Goal: Obtain resource: Download file/media

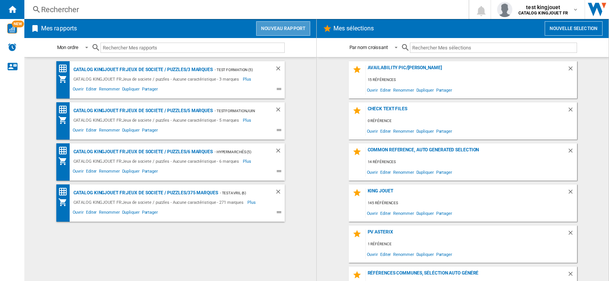
click at [285, 29] on button "Nouveau rapport" at bounding box center [283, 28] width 54 height 14
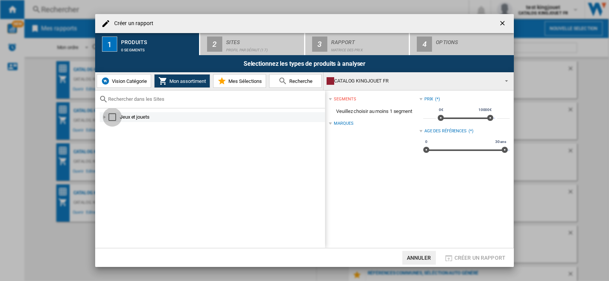
click at [112, 118] on div "Select" at bounding box center [112, 117] width 8 height 8
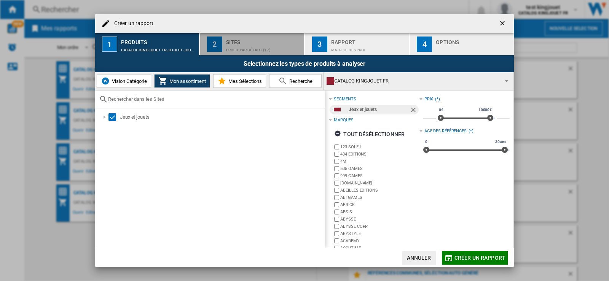
click at [252, 49] on div "Profil par défaut (17)" at bounding box center [263, 48] width 75 height 8
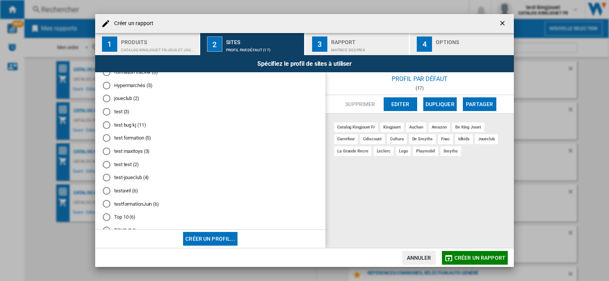
scroll to position [84, 0]
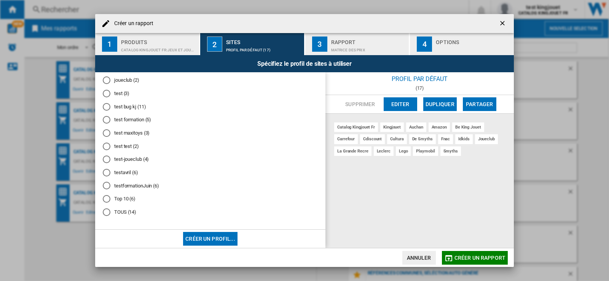
click at [123, 80] on md-radio-button "joueclub (2)" at bounding box center [210, 80] width 215 height 7
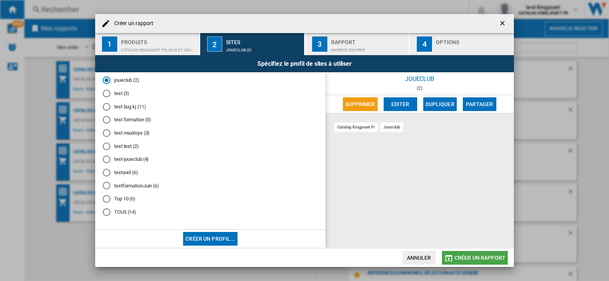
click at [474, 256] on span "Créer un rapport" at bounding box center [479, 258] width 51 height 6
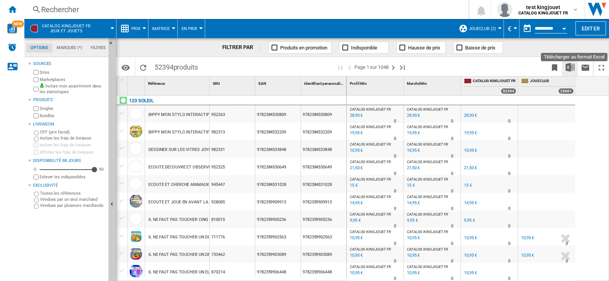
click at [571, 70] on img "Télécharger au format Excel" at bounding box center [569, 67] width 9 height 9
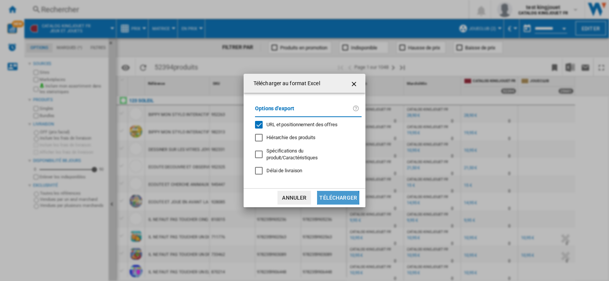
click at [338, 196] on button "Télécharger" at bounding box center [338, 198] width 42 height 14
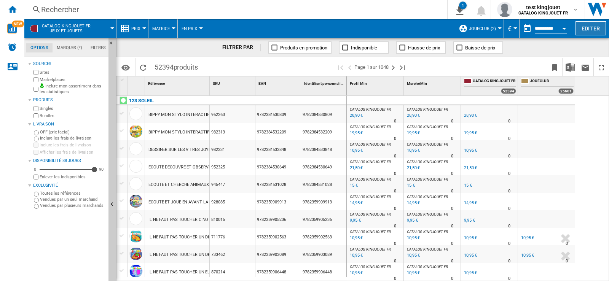
click at [595, 30] on button "Editer" at bounding box center [590, 28] width 30 height 14
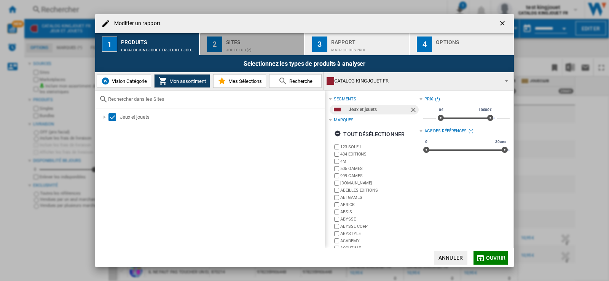
click at [235, 51] on div "joueclub (2)" at bounding box center [263, 48] width 75 height 8
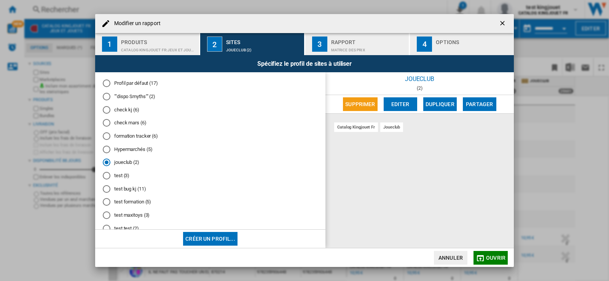
click at [404, 105] on button "Editer" at bounding box center [399, 104] width 33 height 14
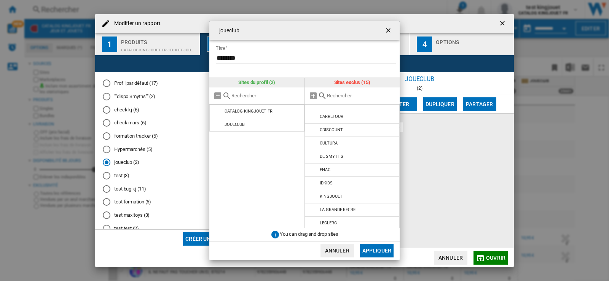
scroll to position [45, 0]
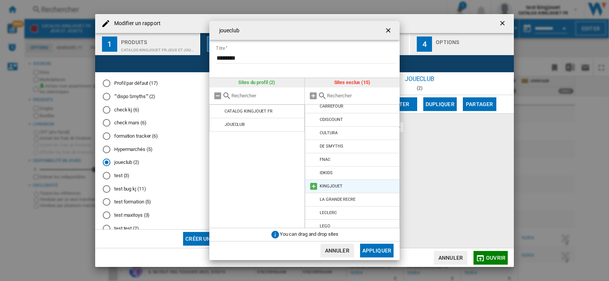
click at [340, 184] on div "KINGJOUET" at bounding box center [331, 186] width 22 height 5
click at [312, 187] on md-icon at bounding box center [313, 186] width 9 height 9
click at [384, 250] on button "Appliquer" at bounding box center [376, 251] width 33 height 14
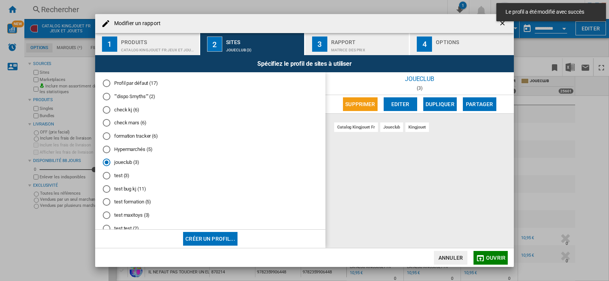
click at [493, 260] on span "Ouvrir" at bounding box center [495, 258] width 19 height 6
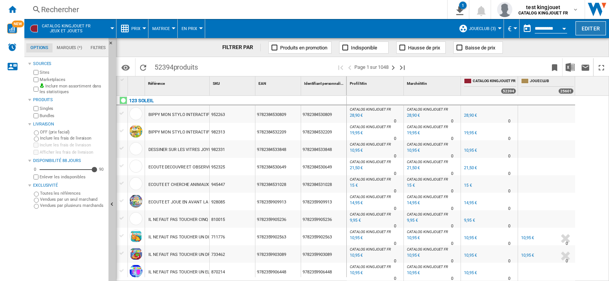
click at [593, 30] on button "Editer" at bounding box center [590, 28] width 30 height 14
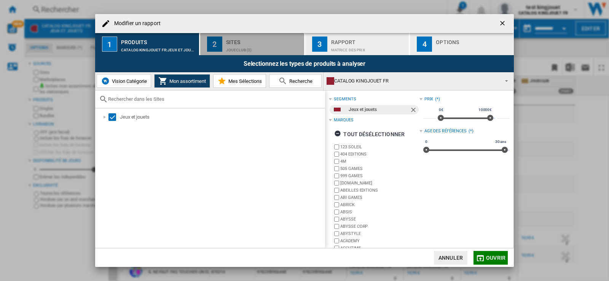
click at [243, 49] on div "joueclub (3)" at bounding box center [263, 48] width 75 height 8
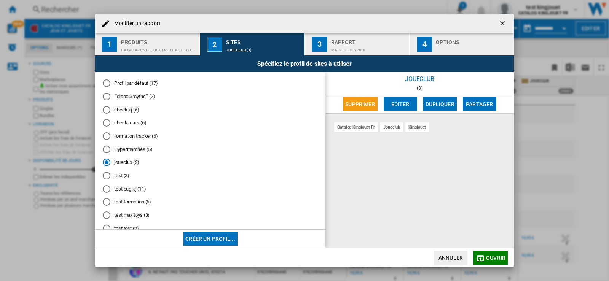
click at [496, 257] on span "Ouvrir" at bounding box center [495, 258] width 19 height 6
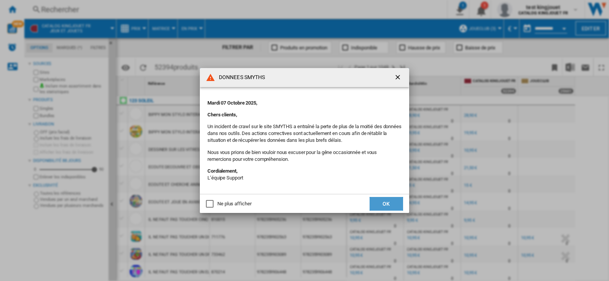
click at [388, 203] on button "OK" at bounding box center [385, 204] width 33 height 14
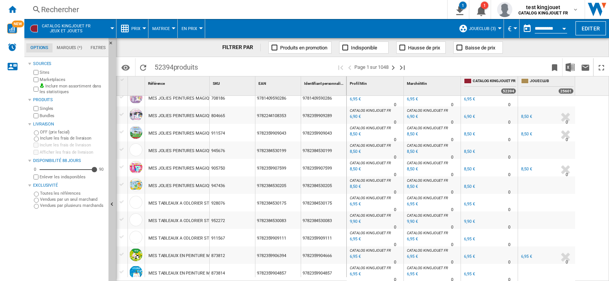
scroll to position [0, 0]
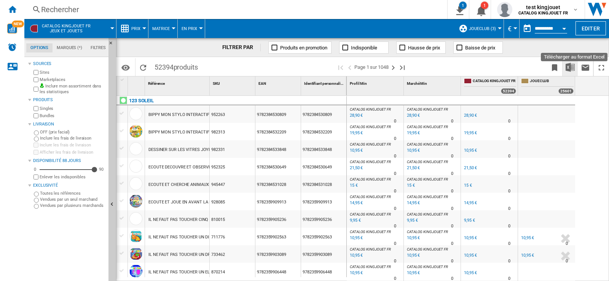
click at [568, 65] on img "Télécharger au format Excel" at bounding box center [569, 67] width 9 height 9
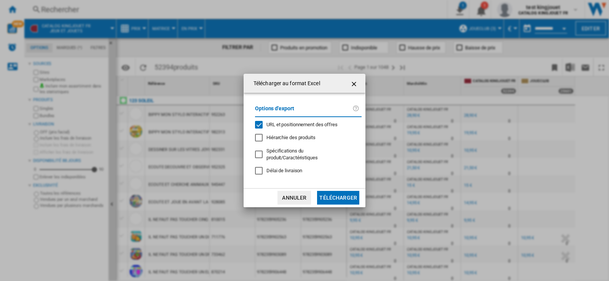
click at [298, 192] on button "Annuler" at bounding box center [293, 198] width 33 height 14
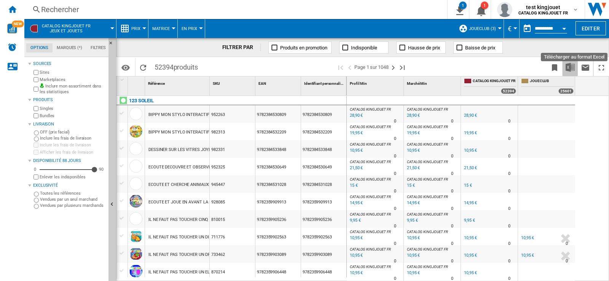
click at [568, 68] on img "Télécharger au format Excel" at bounding box center [569, 67] width 9 height 9
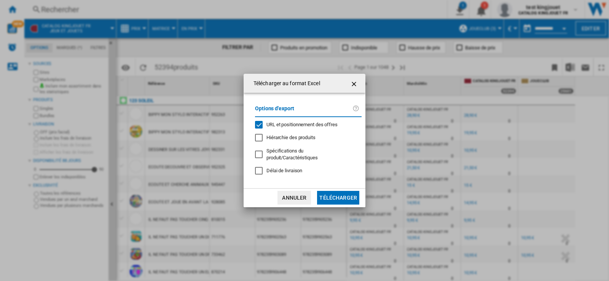
click at [346, 195] on button "Télécharger" at bounding box center [338, 198] width 42 height 14
